Goal: Check status: Check status

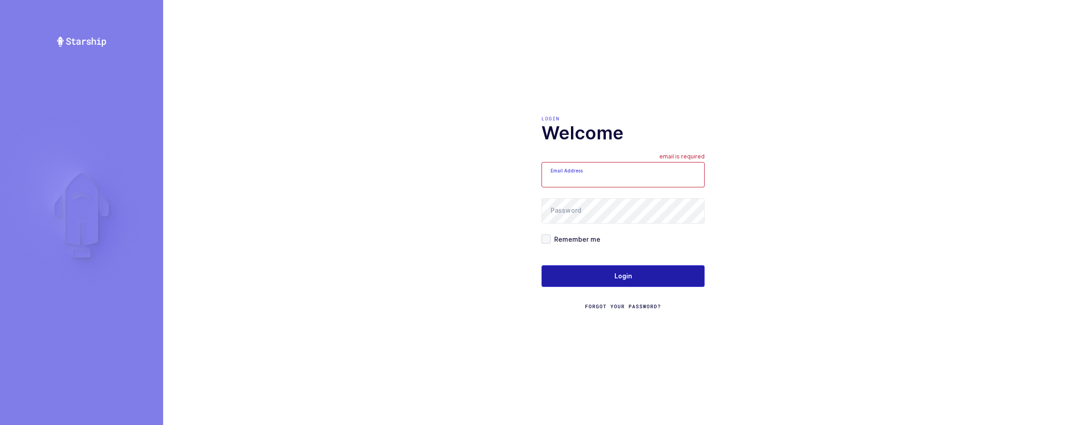
type input "[EMAIL_ADDRESS][DOMAIN_NAME]"
click at [569, 284] on button "Login" at bounding box center [622, 277] width 163 height 22
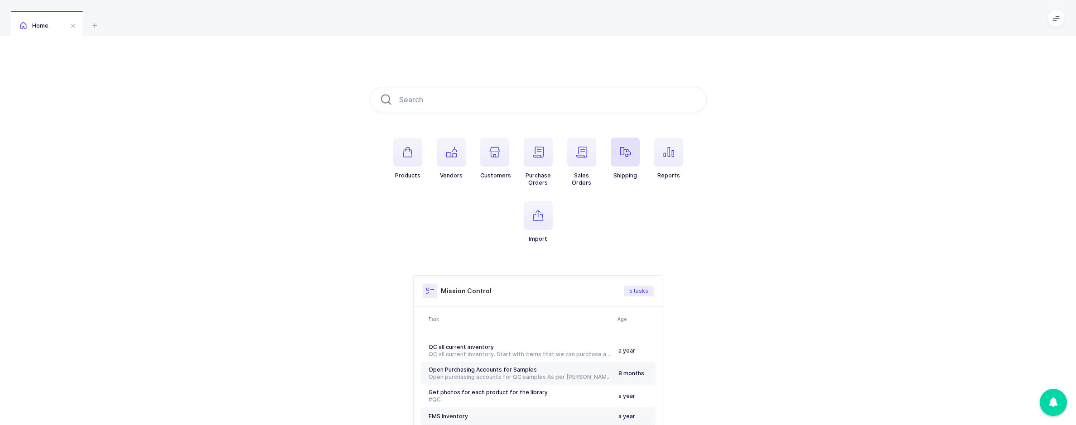
click at [613, 159] on span "button" at bounding box center [625, 152] width 29 height 29
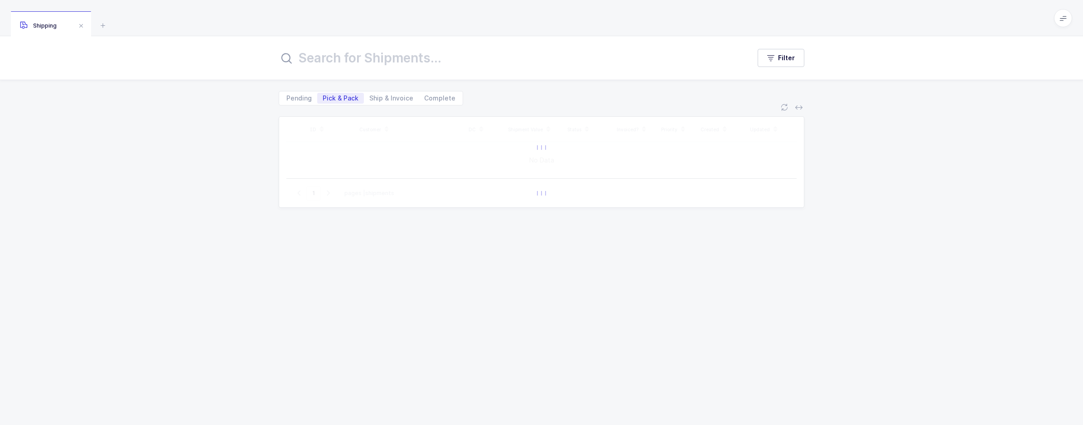
click at [371, 60] on input "text" at bounding box center [509, 58] width 461 height 22
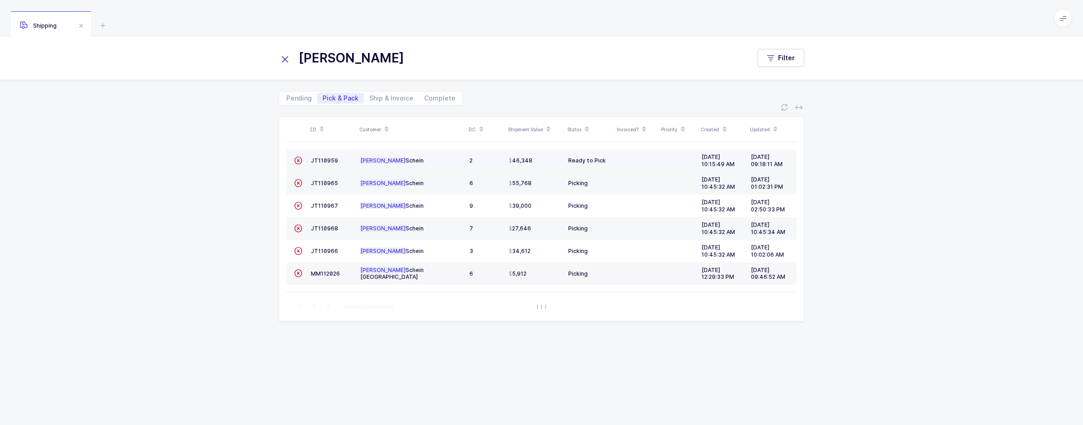
type input "[PERSON_NAME]"
click at [319, 157] on div "JT110959" at bounding box center [332, 161] width 42 height 8
click at [321, 162] on span "JT110959" at bounding box center [324, 160] width 27 height 7
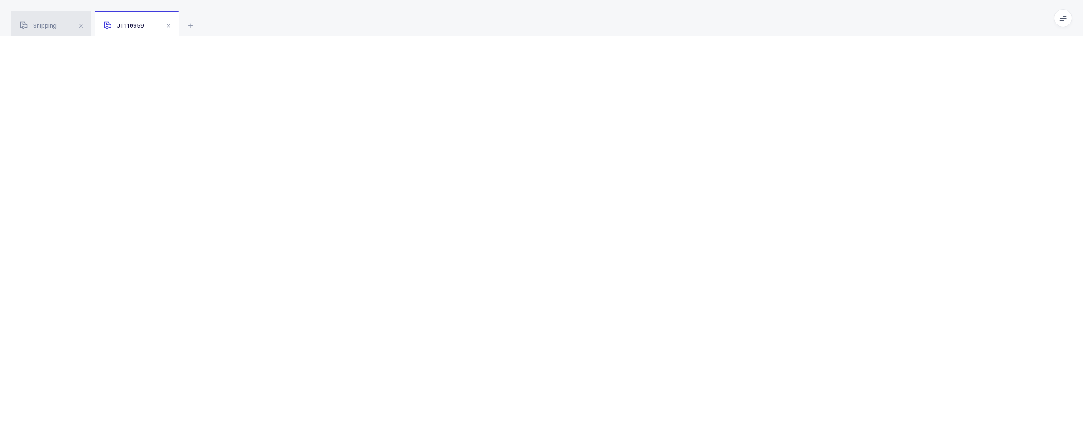
click at [44, 24] on span "Shipping" at bounding box center [38, 25] width 37 height 7
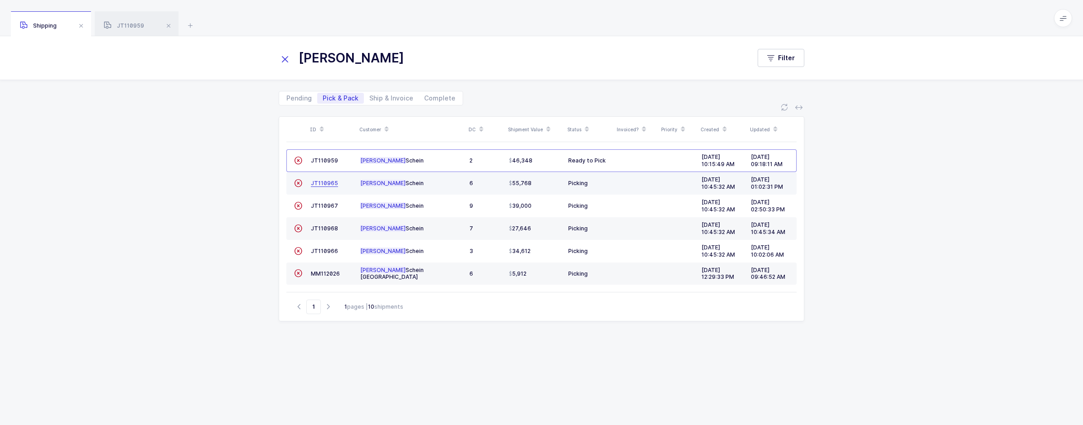
click at [321, 182] on span "JT110965" at bounding box center [324, 183] width 27 height 7
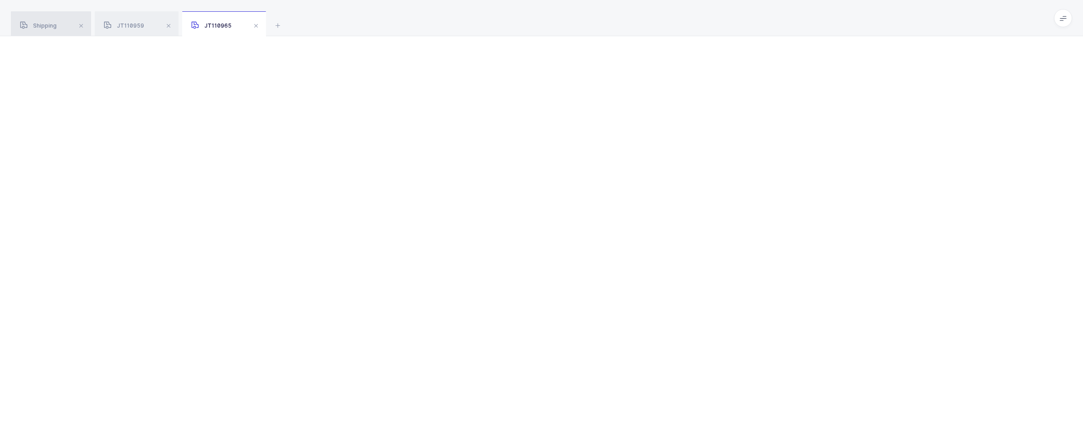
click at [48, 27] on span "Shipping" at bounding box center [38, 25] width 37 height 7
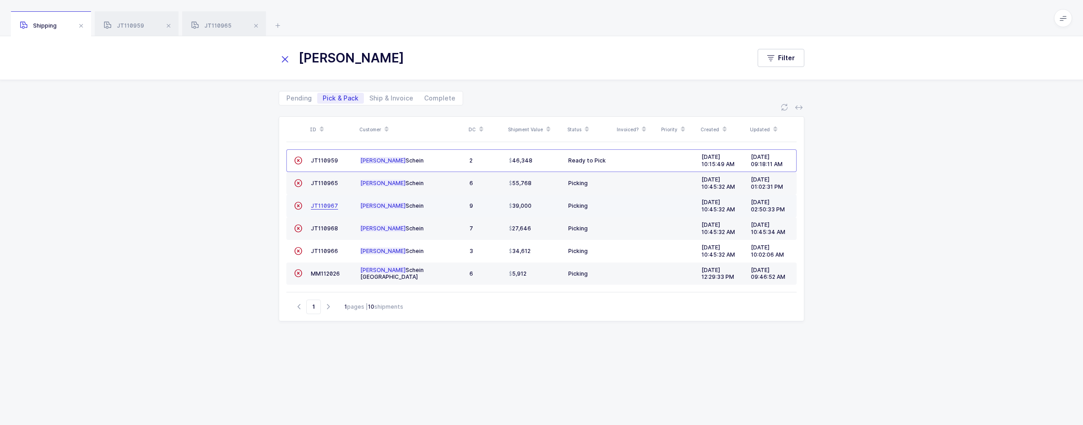
click at [320, 204] on span "JT110967" at bounding box center [324, 206] width 27 height 7
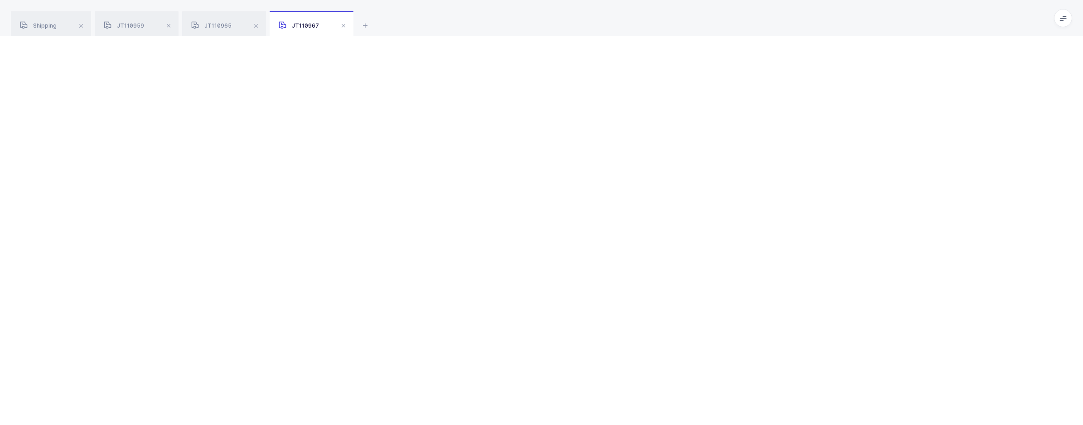
click at [60, 31] on div "Shipping" at bounding box center [51, 23] width 80 height 25
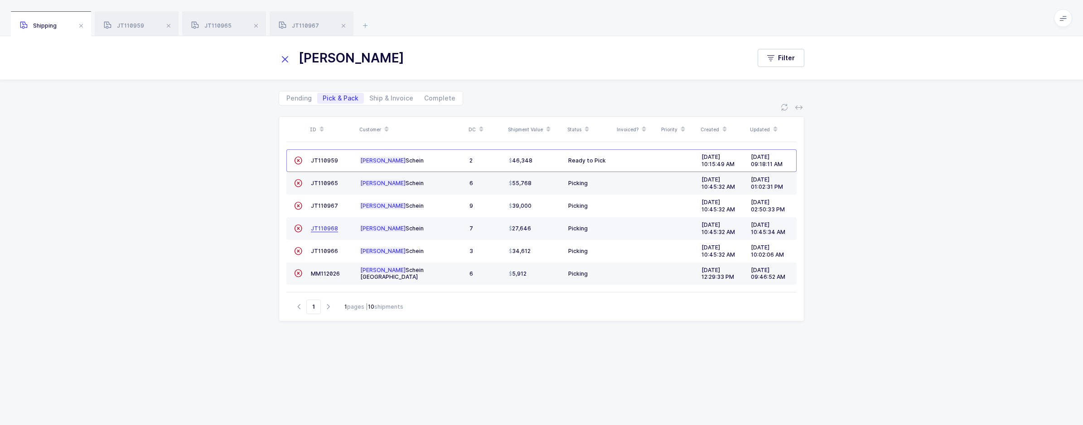
click at [332, 232] on link "JT110968" at bounding box center [324, 228] width 27 height 7
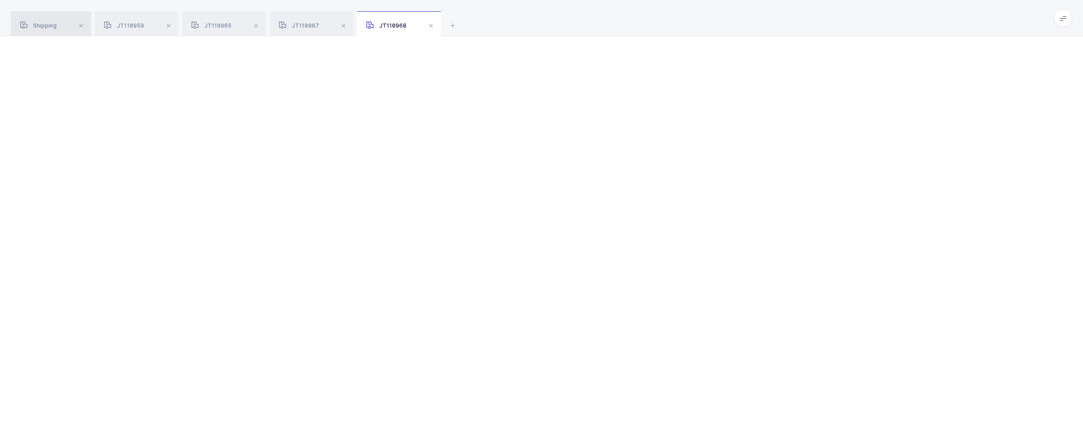
click at [54, 19] on div "Shipping" at bounding box center [51, 23] width 80 height 25
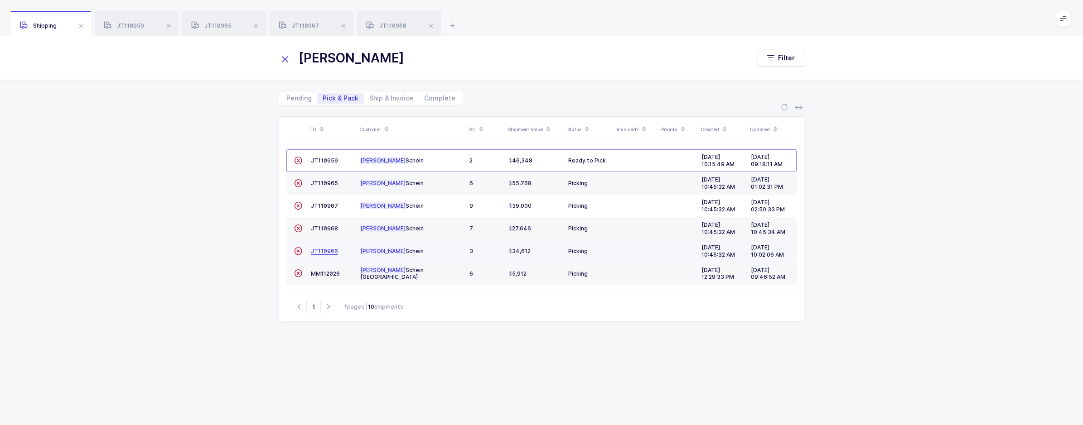
click at [326, 250] on span "JT110966" at bounding box center [324, 251] width 27 height 7
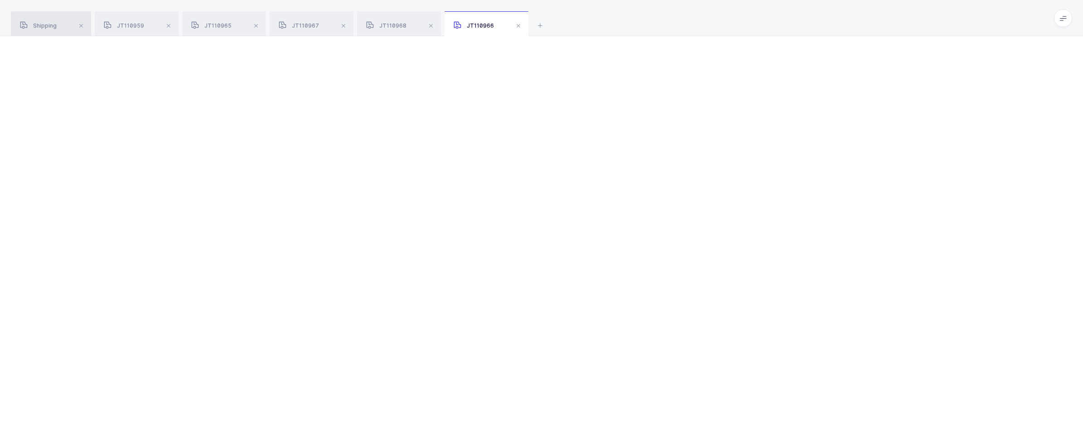
click at [53, 29] on span "Shipping" at bounding box center [38, 25] width 37 height 7
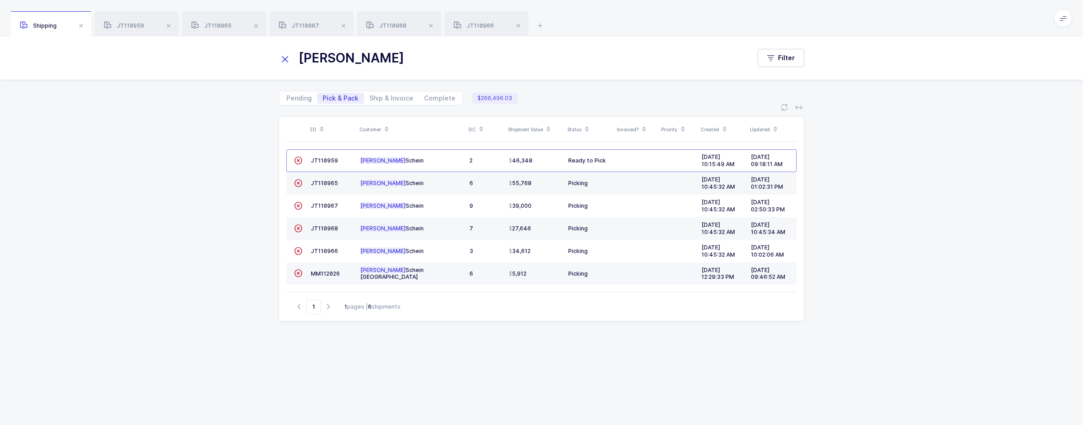
click at [328, 269] on td "MM112026" at bounding box center [331, 274] width 49 height 23
click at [327, 270] on span "MM112026" at bounding box center [325, 273] width 29 height 7
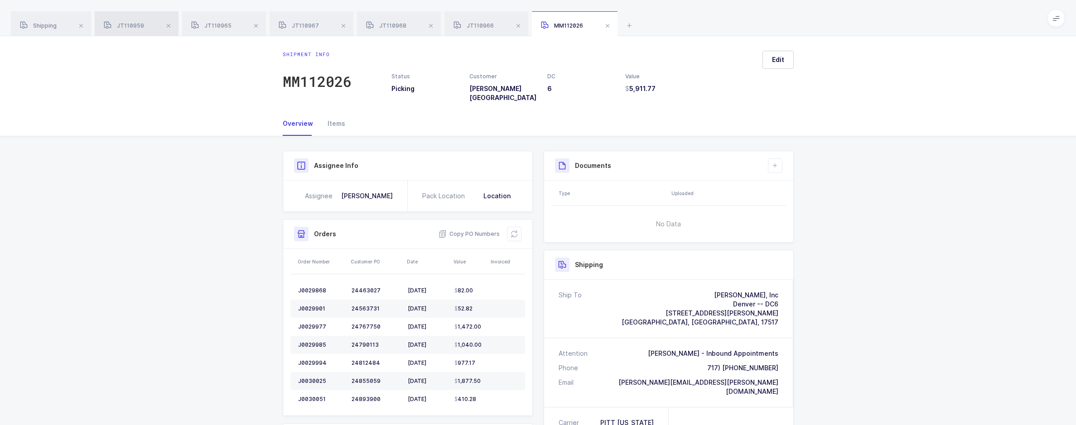
click at [138, 19] on div "JT110959" at bounding box center [137, 23] width 84 height 25
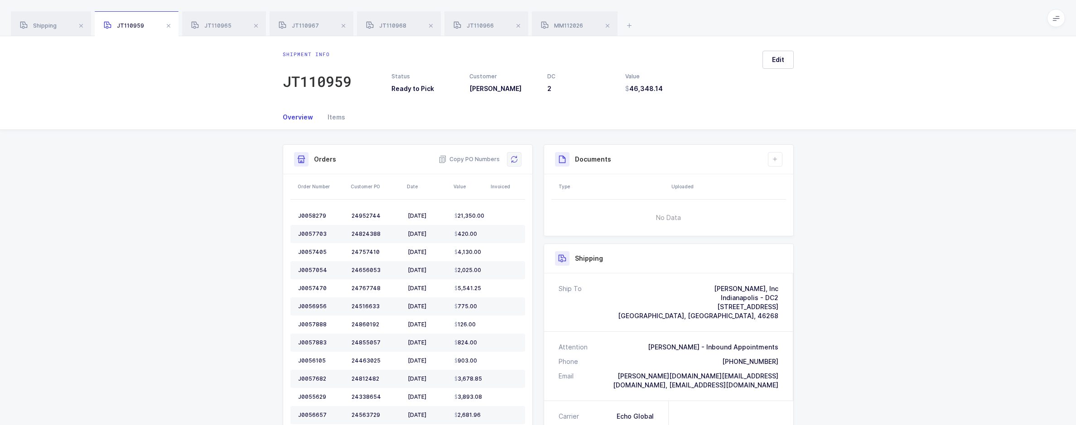
click at [517, 158] on icon at bounding box center [514, 159] width 7 height 7
click at [218, 14] on div "JT110965" at bounding box center [224, 23] width 84 height 25
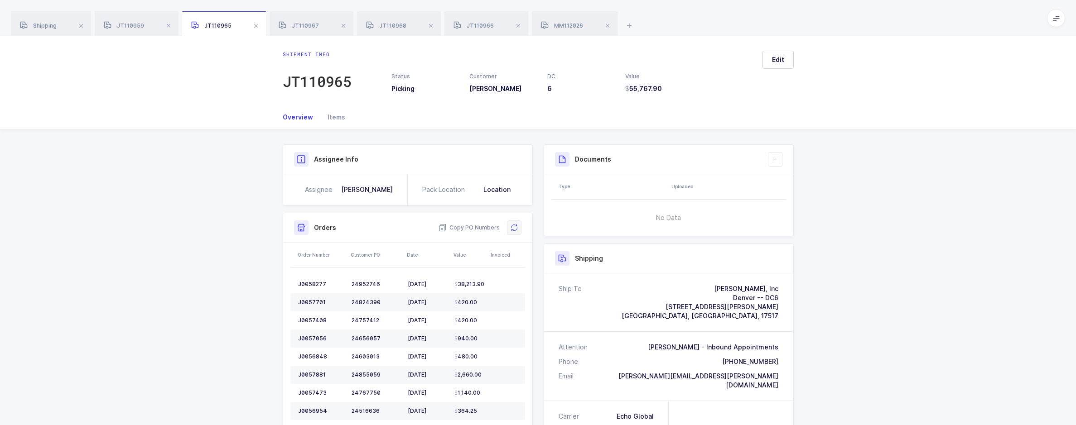
click at [511, 227] on icon at bounding box center [514, 227] width 7 height 7
click at [318, 20] on div "JT110967" at bounding box center [312, 23] width 84 height 25
click at [521, 234] on button at bounding box center [514, 228] width 14 height 14
click at [400, 22] on div "JT110968" at bounding box center [399, 23] width 84 height 25
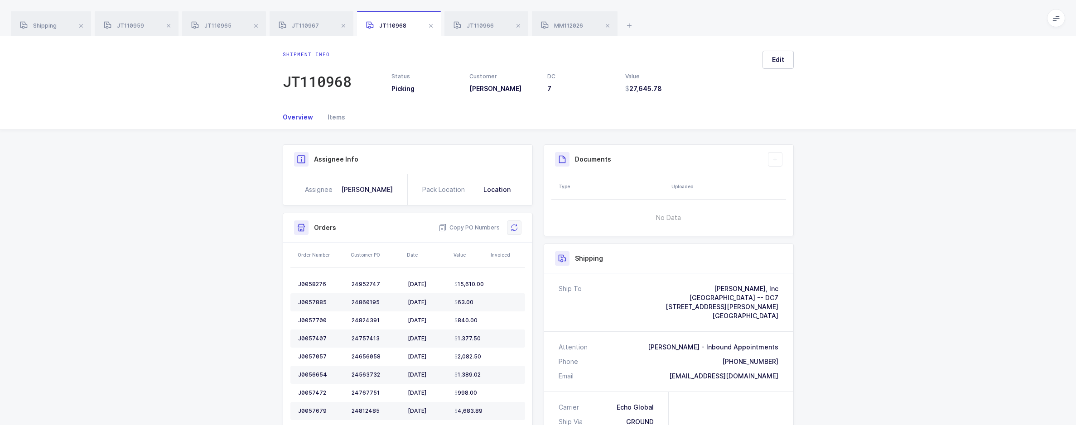
click at [511, 224] on icon at bounding box center [514, 227] width 7 height 7
click at [483, 30] on div "JT110966" at bounding box center [486, 23] width 84 height 25
click at [512, 224] on icon at bounding box center [514, 227] width 7 height 7
click at [551, 27] on span "MM112026" at bounding box center [562, 25] width 42 height 7
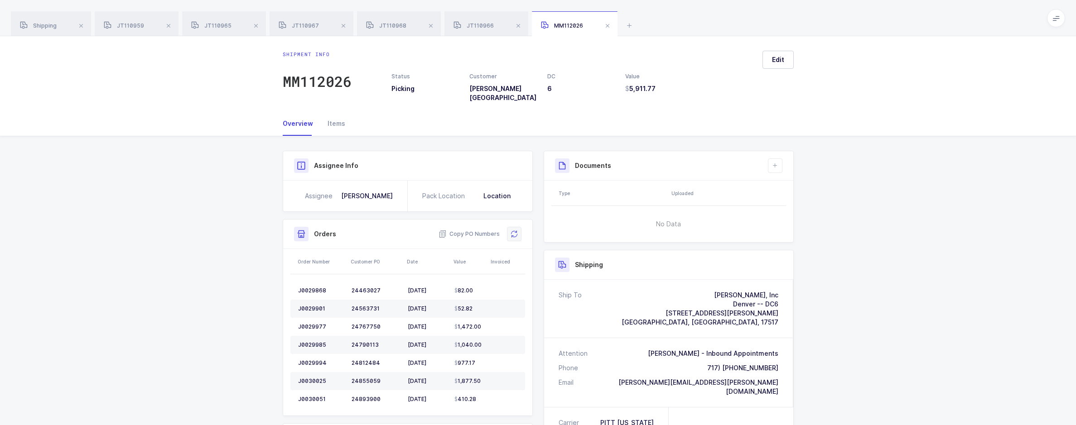
click at [518, 233] on button at bounding box center [514, 234] width 14 height 14
click at [478, 32] on div "JT110966" at bounding box center [486, 23] width 84 height 25
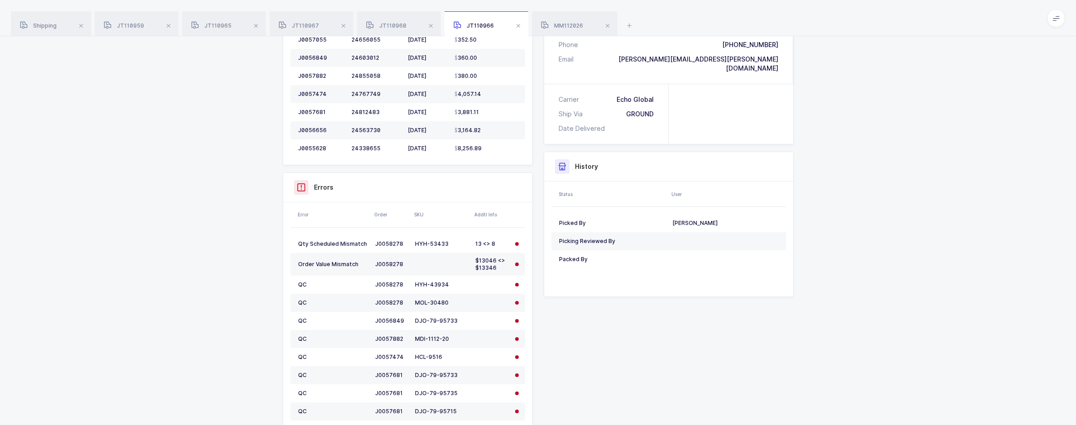
scroll to position [91, 0]
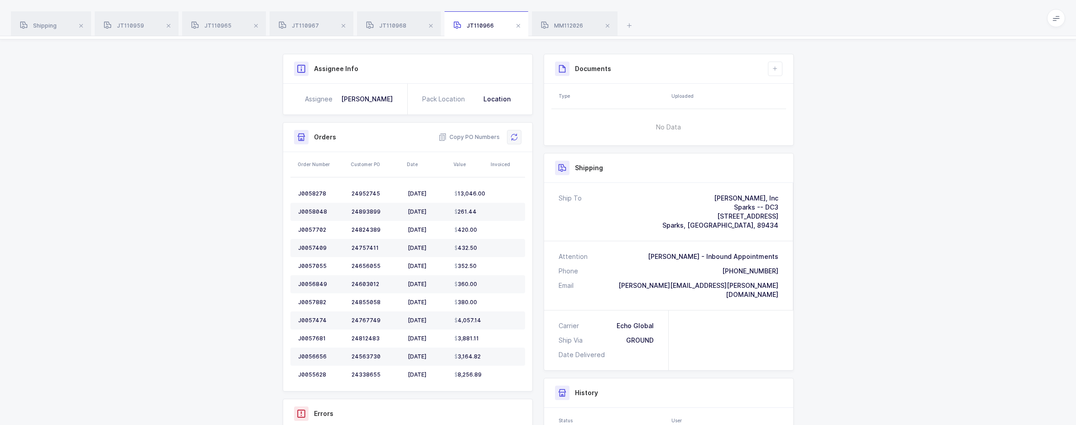
click at [520, 139] on button at bounding box center [514, 137] width 14 height 14
click at [397, 37] on div "Overview Items" at bounding box center [538, 26] width 511 height 24
click at [401, 28] on span "JT110968" at bounding box center [386, 25] width 40 height 7
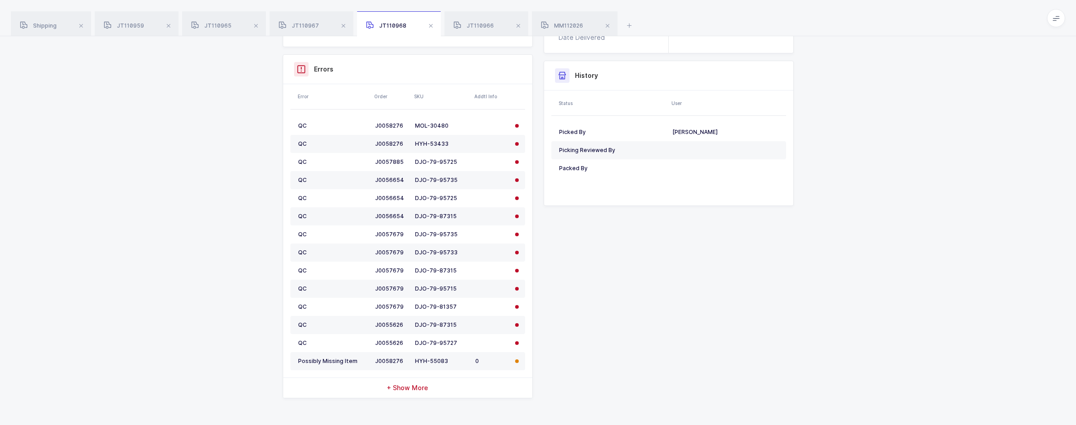
scroll to position [401, 0]
click at [313, 19] on div "JT110967" at bounding box center [312, 23] width 84 height 25
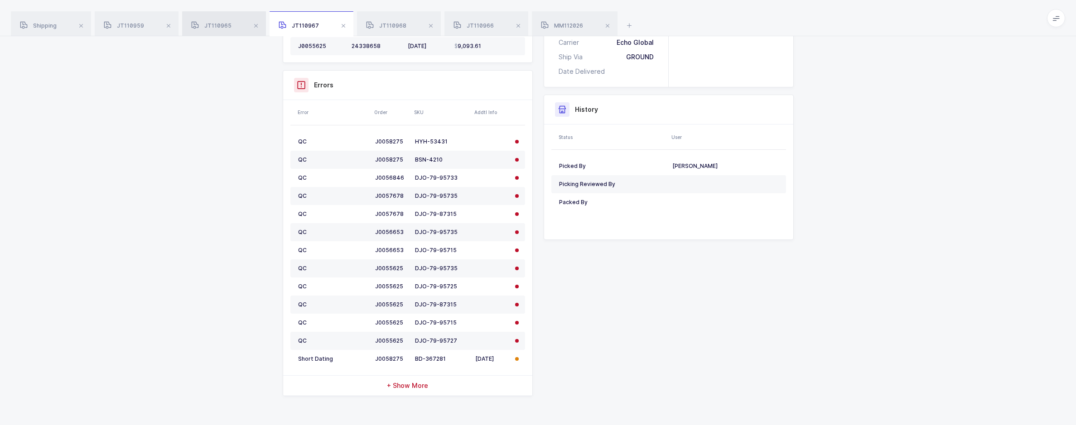
click at [218, 24] on span "JT110965" at bounding box center [211, 25] width 40 height 7
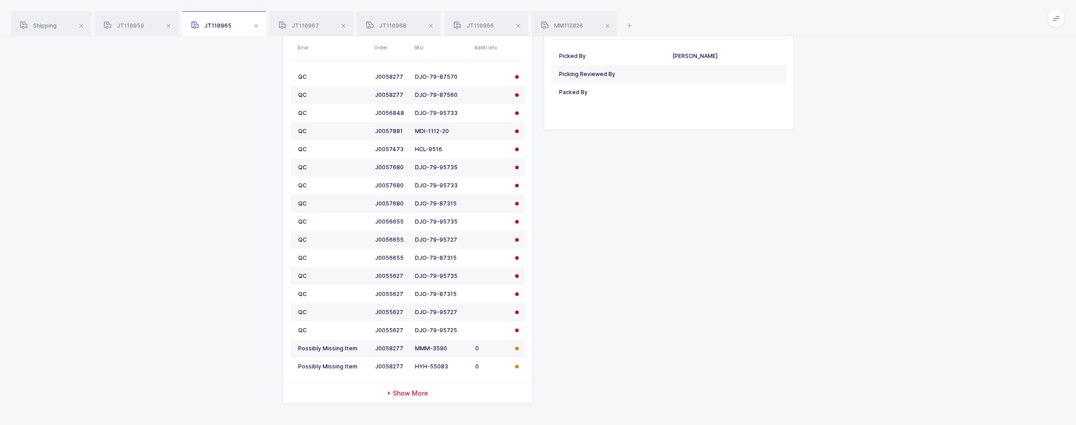
scroll to position [492, 0]
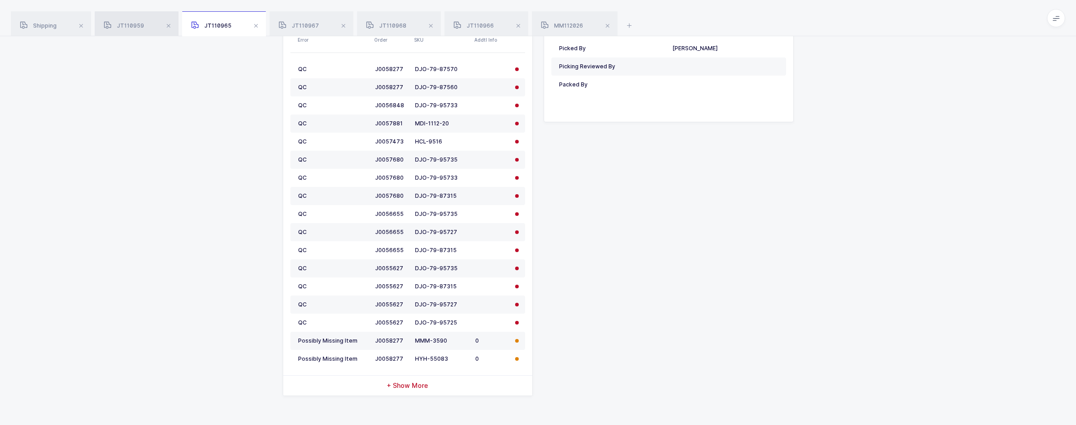
click at [139, 29] on span "JT110959" at bounding box center [124, 25] width 40 height 7
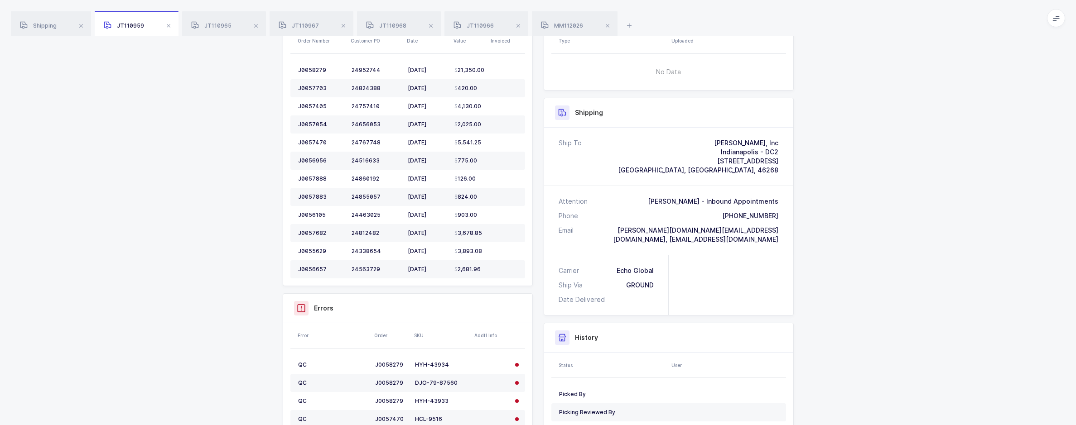
scroll to position [143, 0]
